Goal: Task Accomplishment & Management: Manage account settings

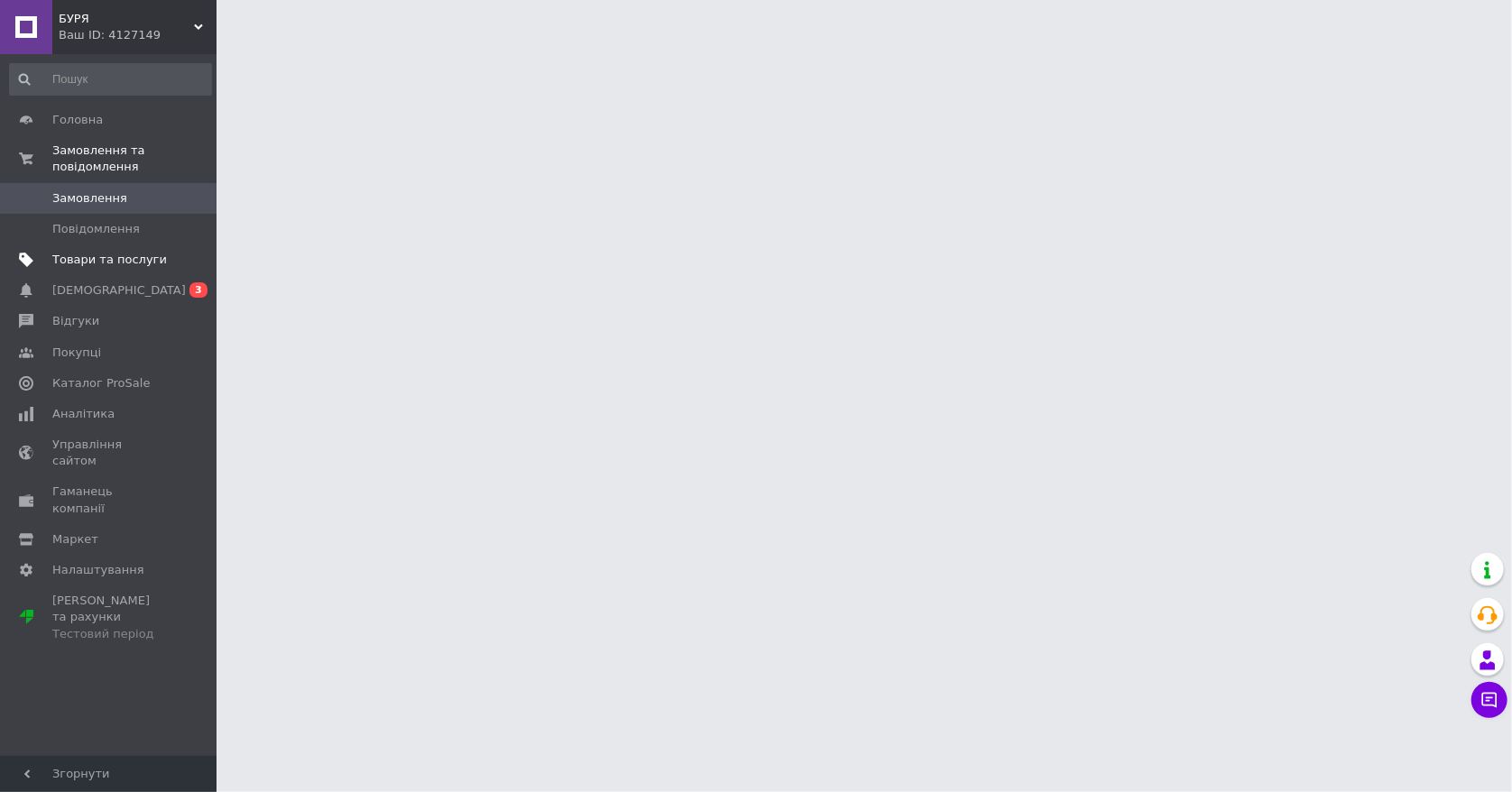
click at [99, 259] on span "Товари та послуги" at bounding box center [109, 259] width 115 height 16
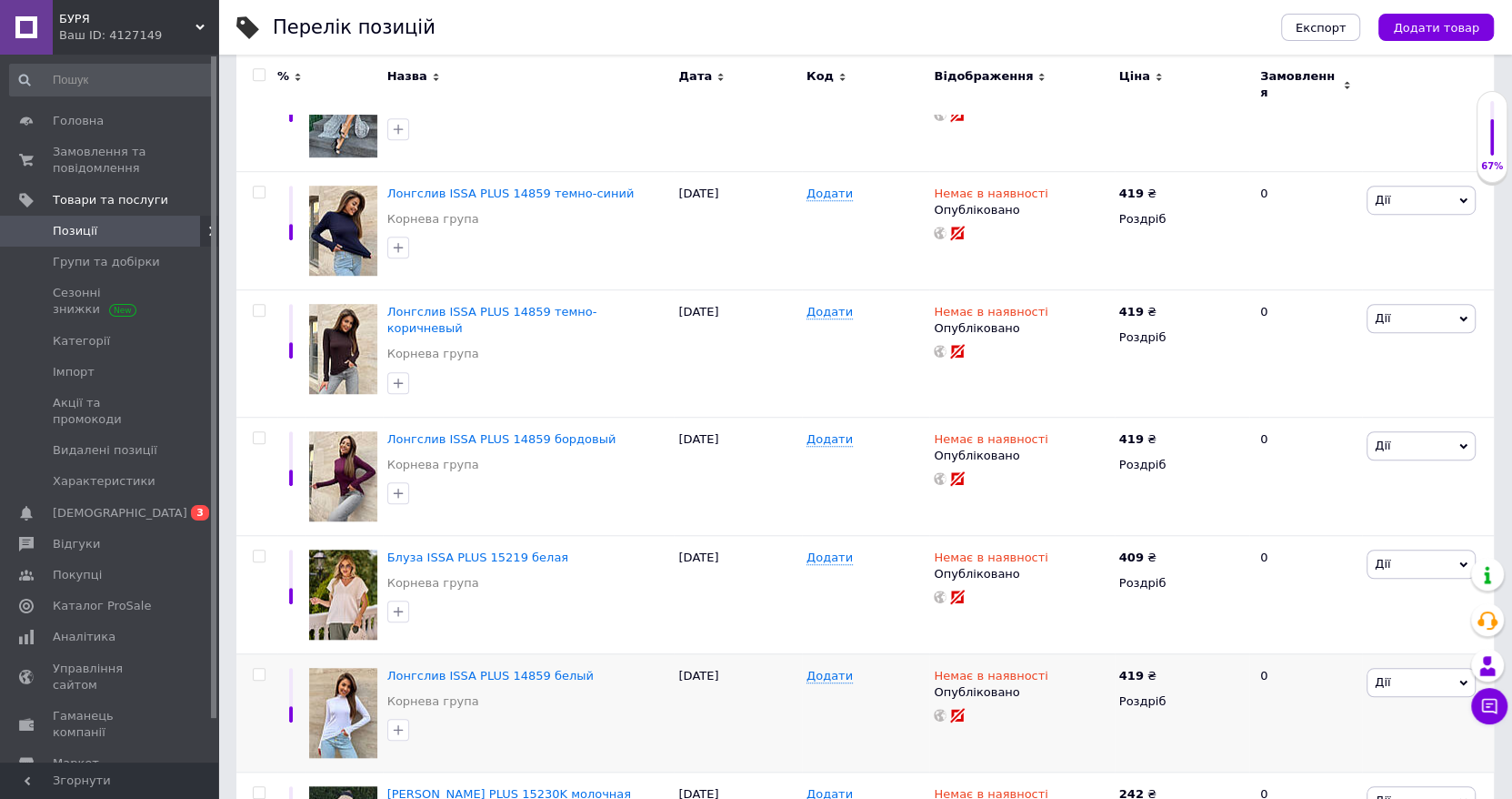
scroll to position [1289, 0]
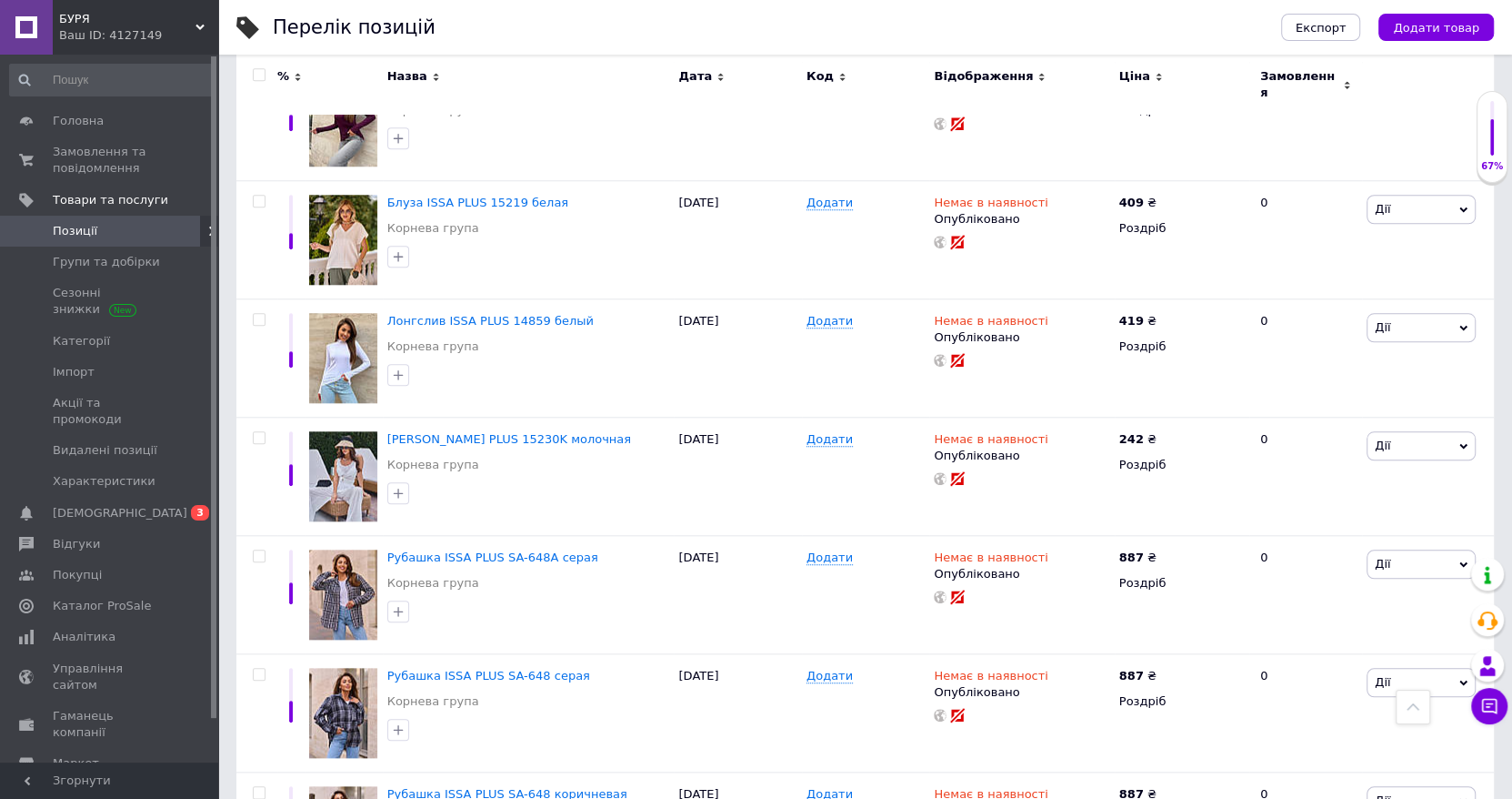
click at [191, 20] on span "БУРЯ" at bounding box center [127, 18] width 136 height 17
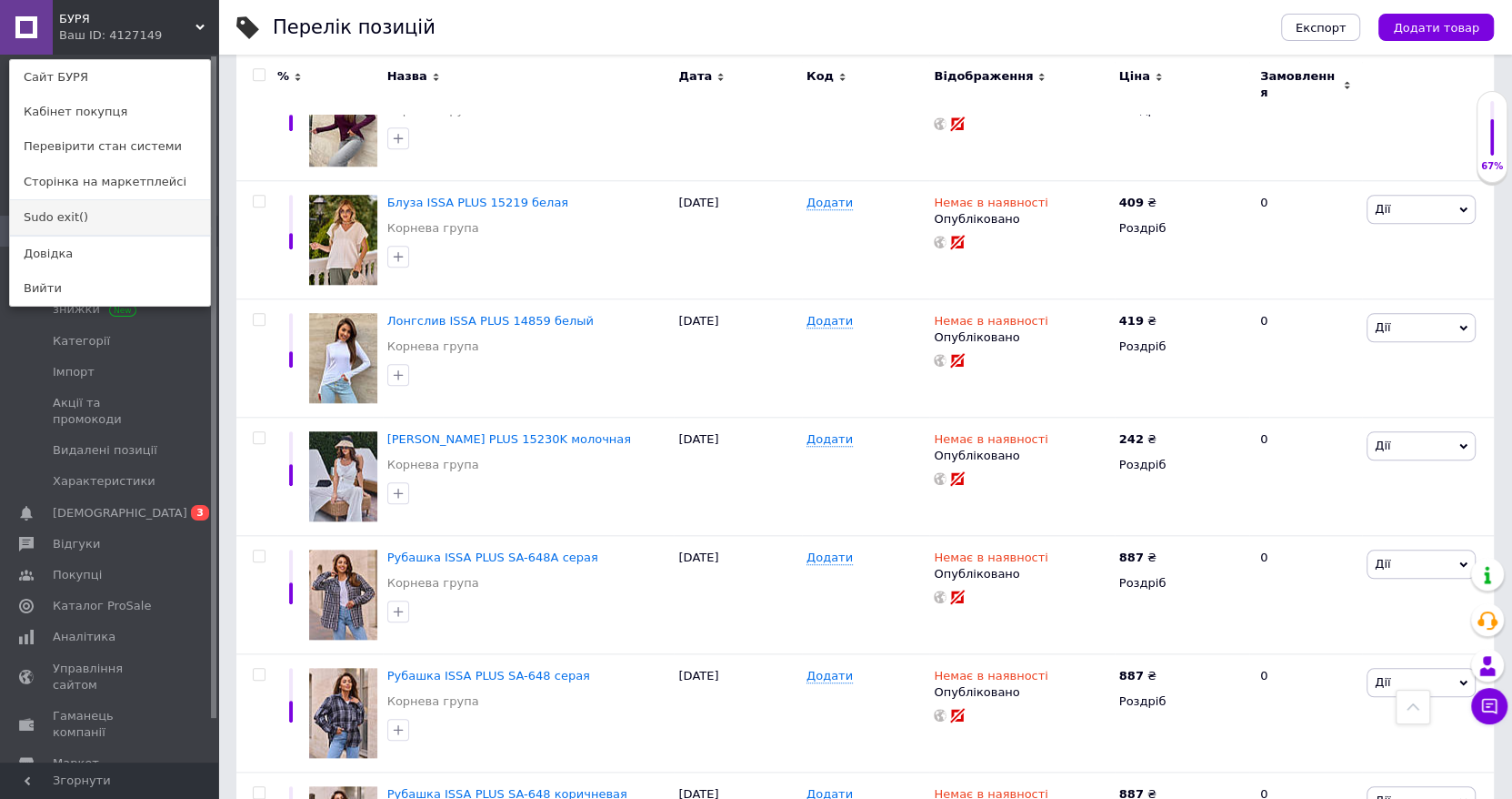
click at [119, 216] on link "Sudo exit()" at bounding box center [110, 218] width 200 height 35
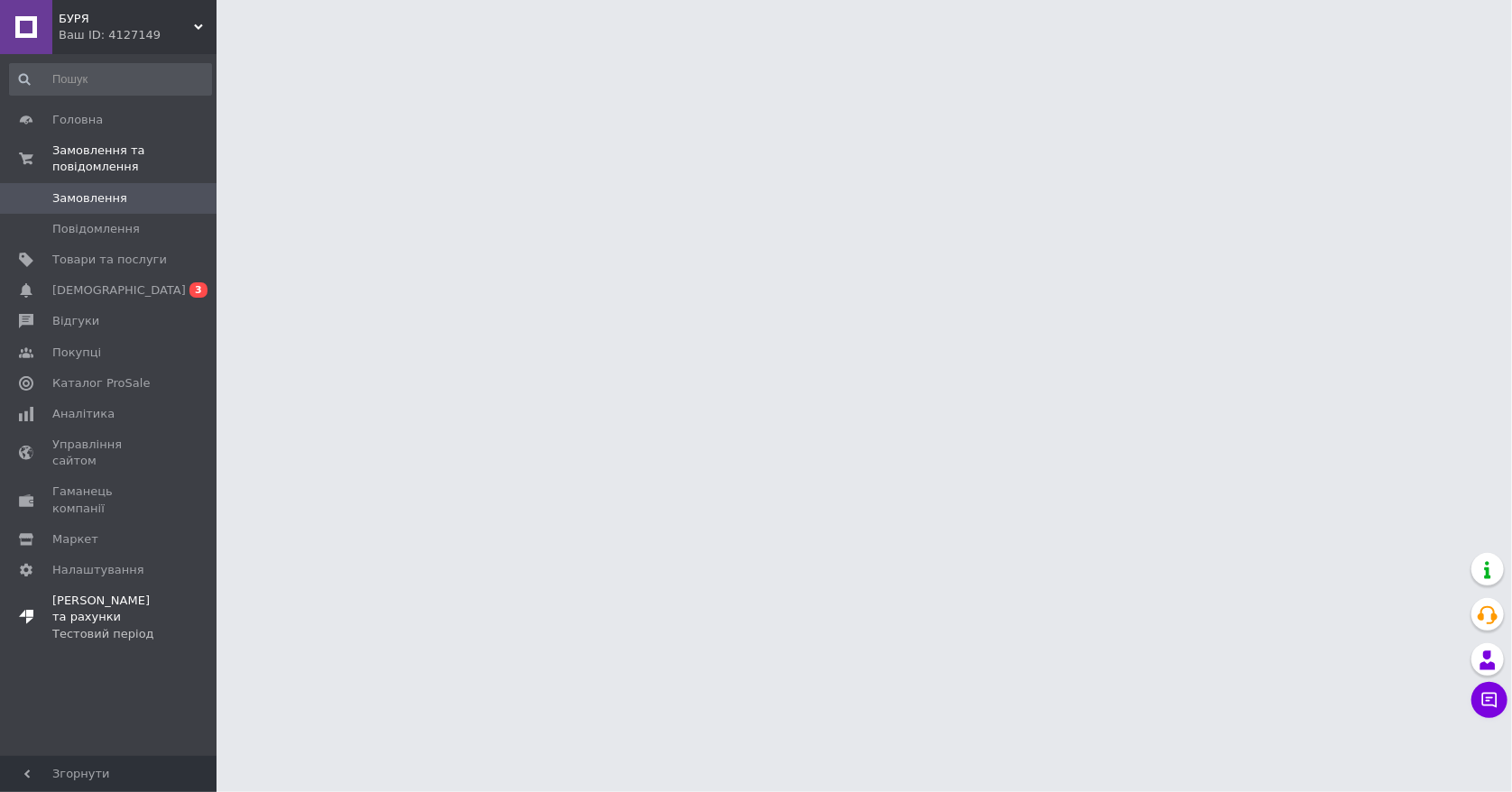
click at [101, 626] on div "Тестовий період" at bounding box center [109, 634] width 115 height 16
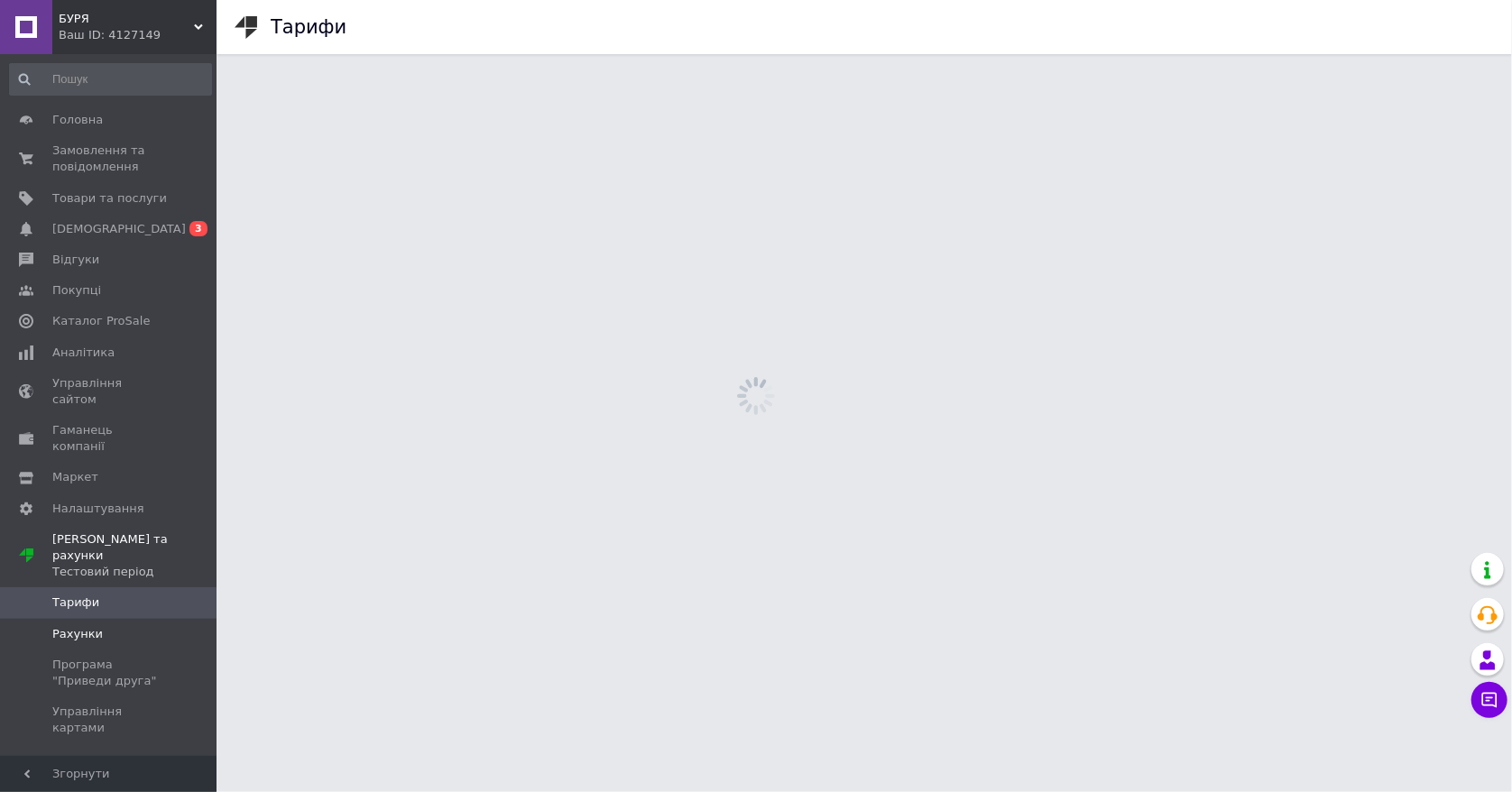
click at [77, 626] on span "Рахунки" at bounding box center [77, 634] width 50 height 16
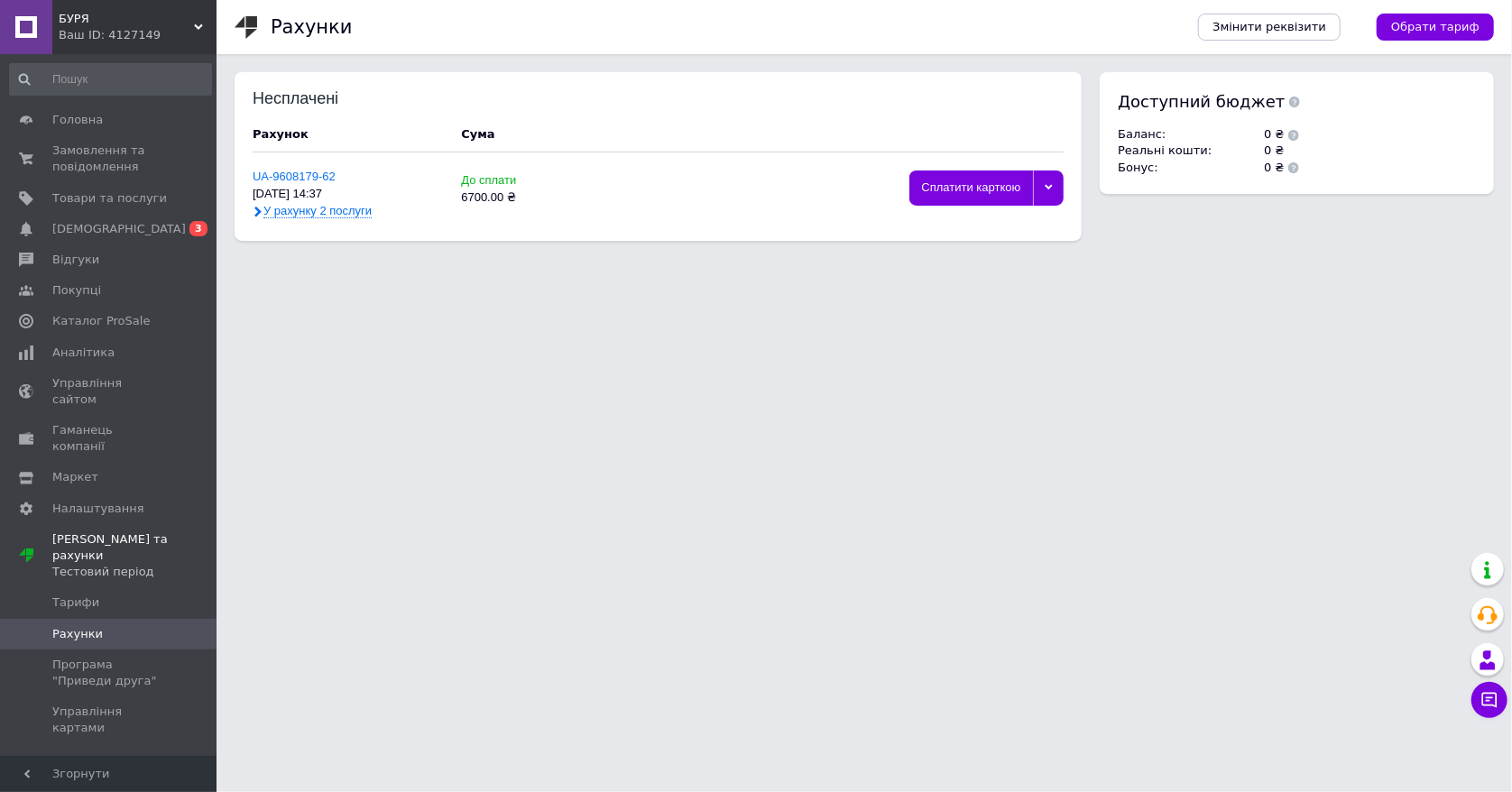
drag, startPoint x: 1047, startPoint y: 188, endPoint x: 1039, endPoint y: 194, distance: 10.0
click at [1046, 186] on icon at bounding box center [1048, 188] width 8 height 6
click at [958, 324] on div "Видалити" at bounding box center [985, 324] width 134 height 14
